Goal: Navigation & Orientation: Understand site structure

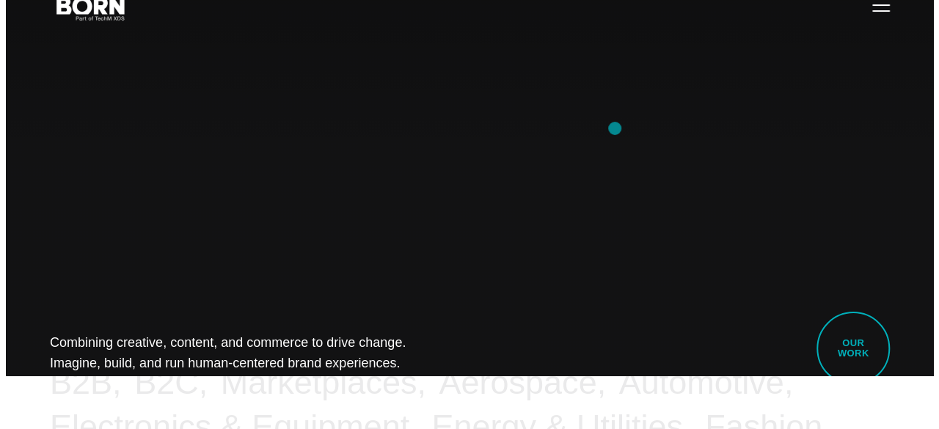
scroll to position [37, 0]
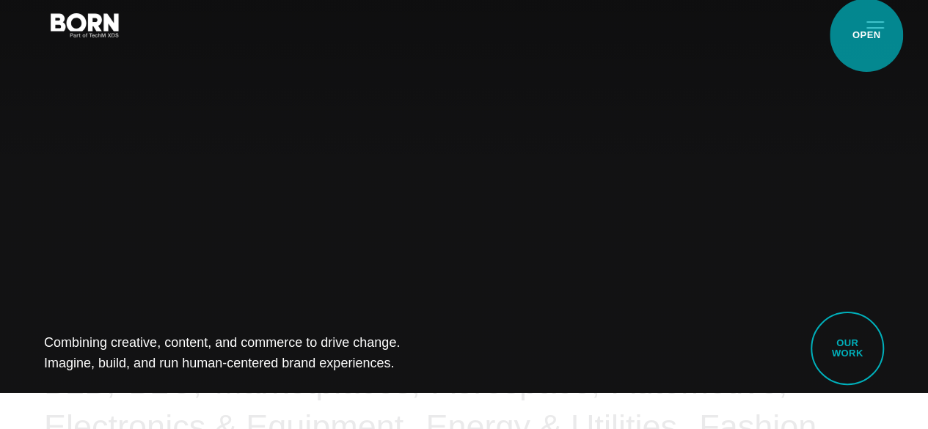
click at [867, 35] on button "Primary Menu" at bounding box center [875, 24] width 35 height 31
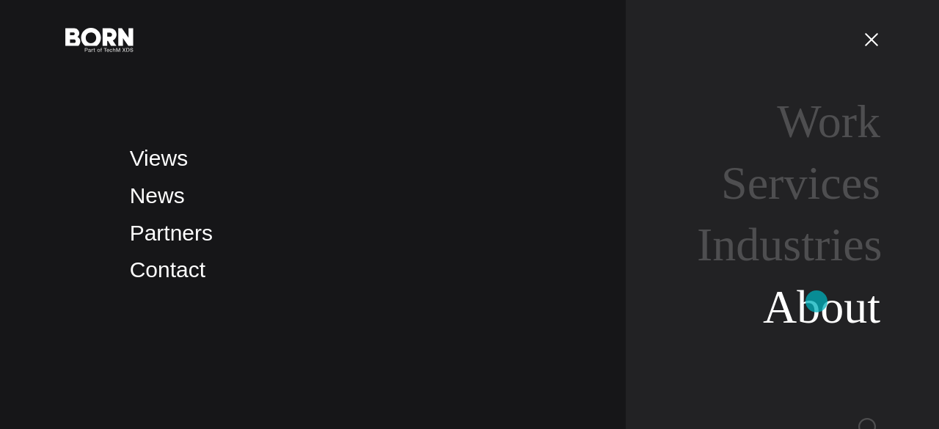
click at [817, 302] on link "About" at bounding box center [821, 307] width 117 height 52
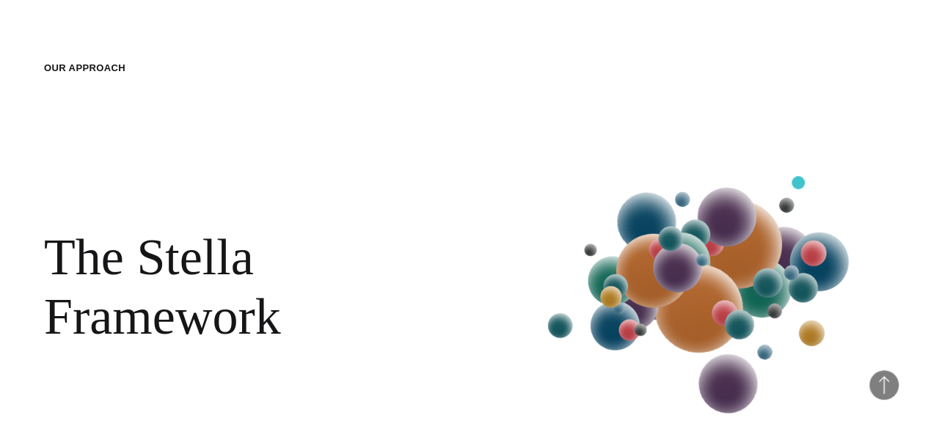
scroll to position [1338, 0]
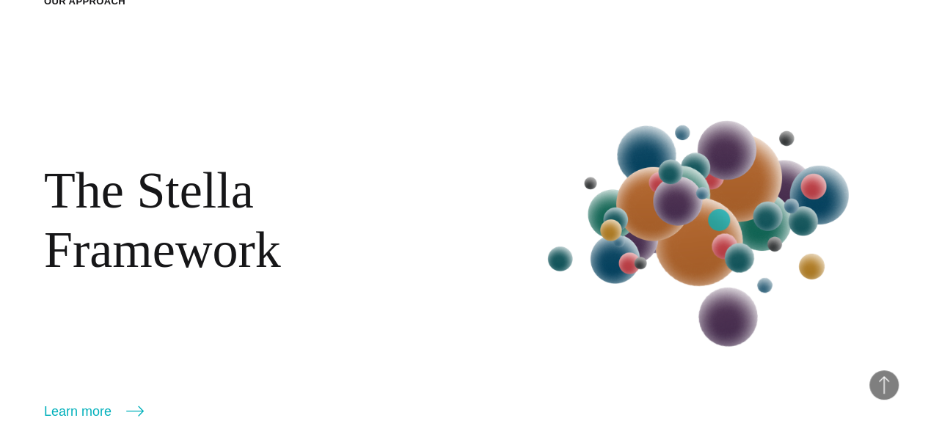
click at [719, 220] on img at bounding box center [705, 226] width 360 height 377
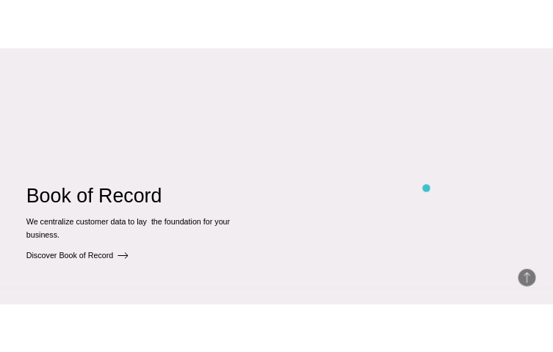
scroll to position [1745, 0]
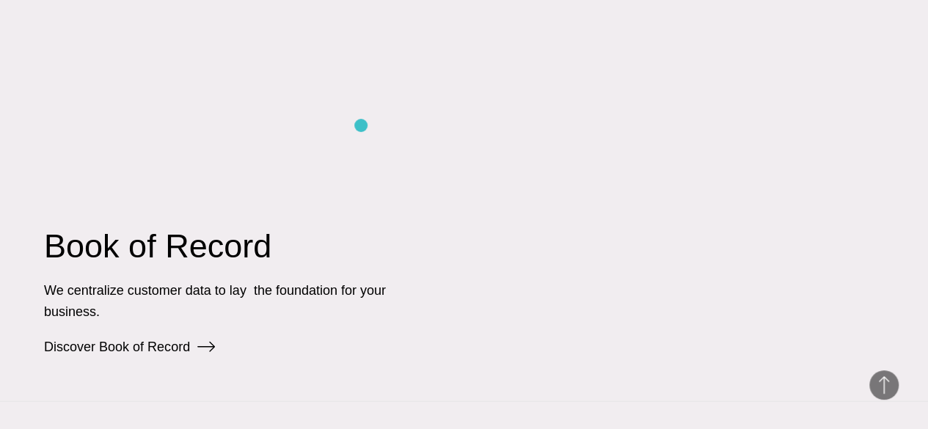
click at [361, 125] on div "Book of Record We centralize customer data to lay  the foundation for your busi…" at bounding box center [464, 186] width 840 height 341
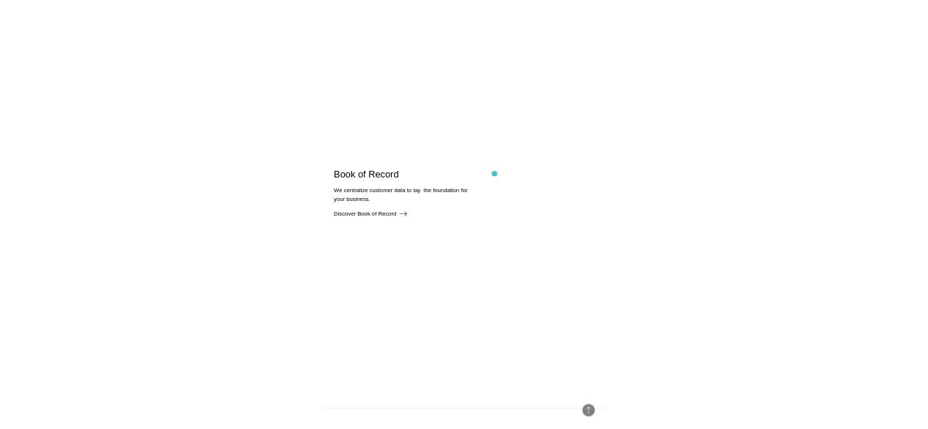
scroll to position [2448, 0]
